Goal: Information Seeking & Learning: Check status

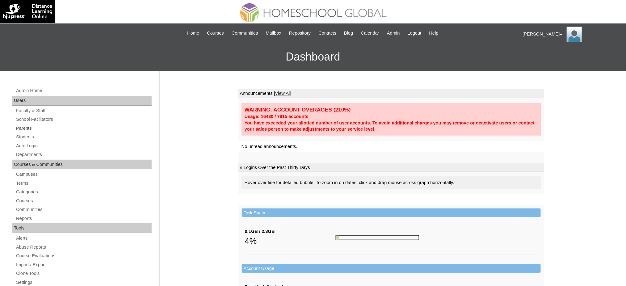
click at [25, 127] on link "Parents" at bounding box center [83, 128] width 136 height 8
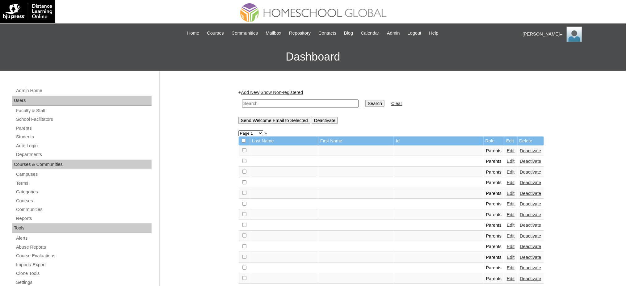
click at [263, 103] on input "text" at bounding box center [300, 103] width 116 height 8
paste input "[EMAIL_ADDRESS][DOMAIN_NAME]"
type input "[EMAIL_ADDRESS][DOMAIN_NAME]"
click at [365, 101] on input "Search" at bounding box center [374, 103] width 19 height 7
